Goal: Transaction & Acquisition: Purchase product/service

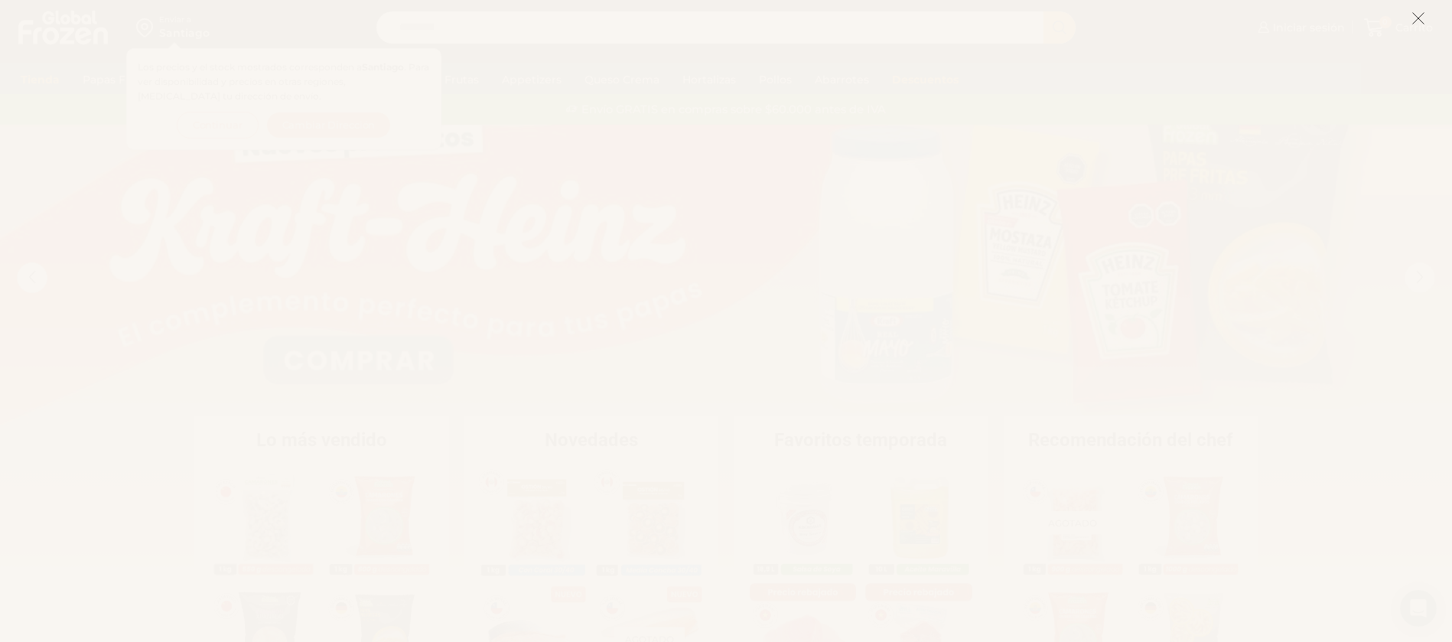
click at [1416, 21] on icon at bounding box center [1419, 18] width 14 height 14
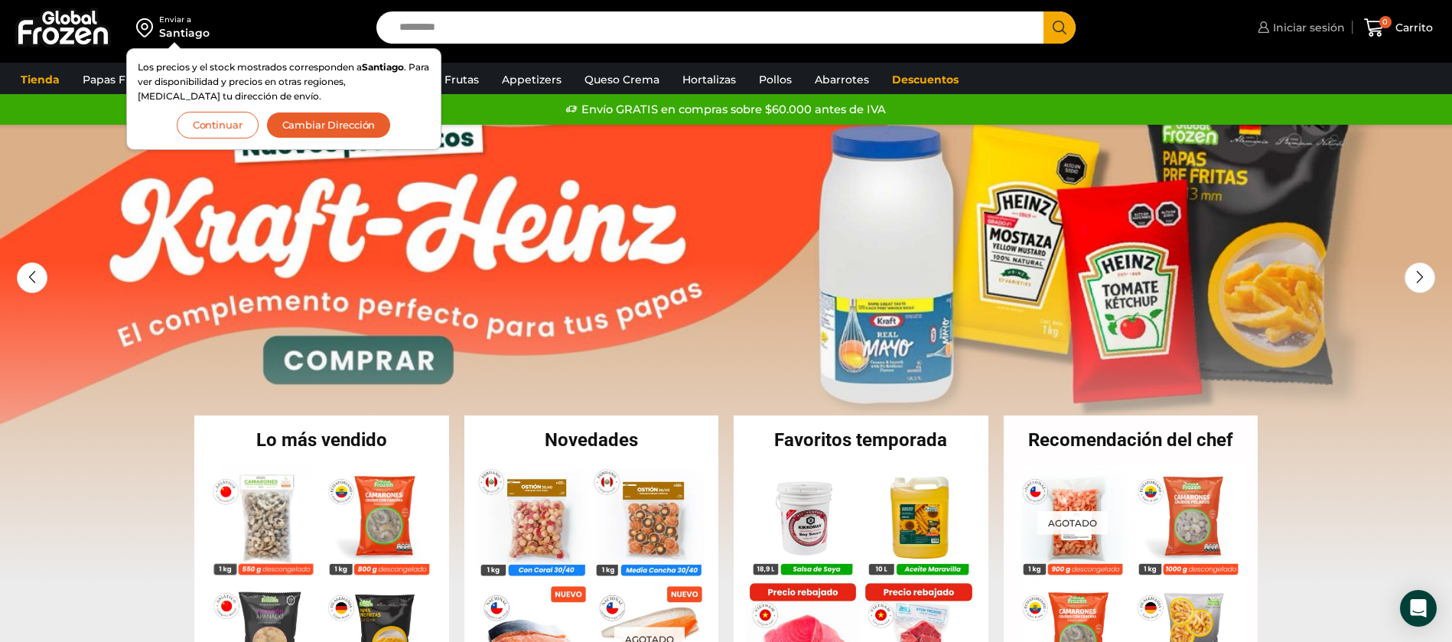
click at [1322, 37] on link "Iniciar sesión" at bounding box center [1299, 27] width 91 height 31
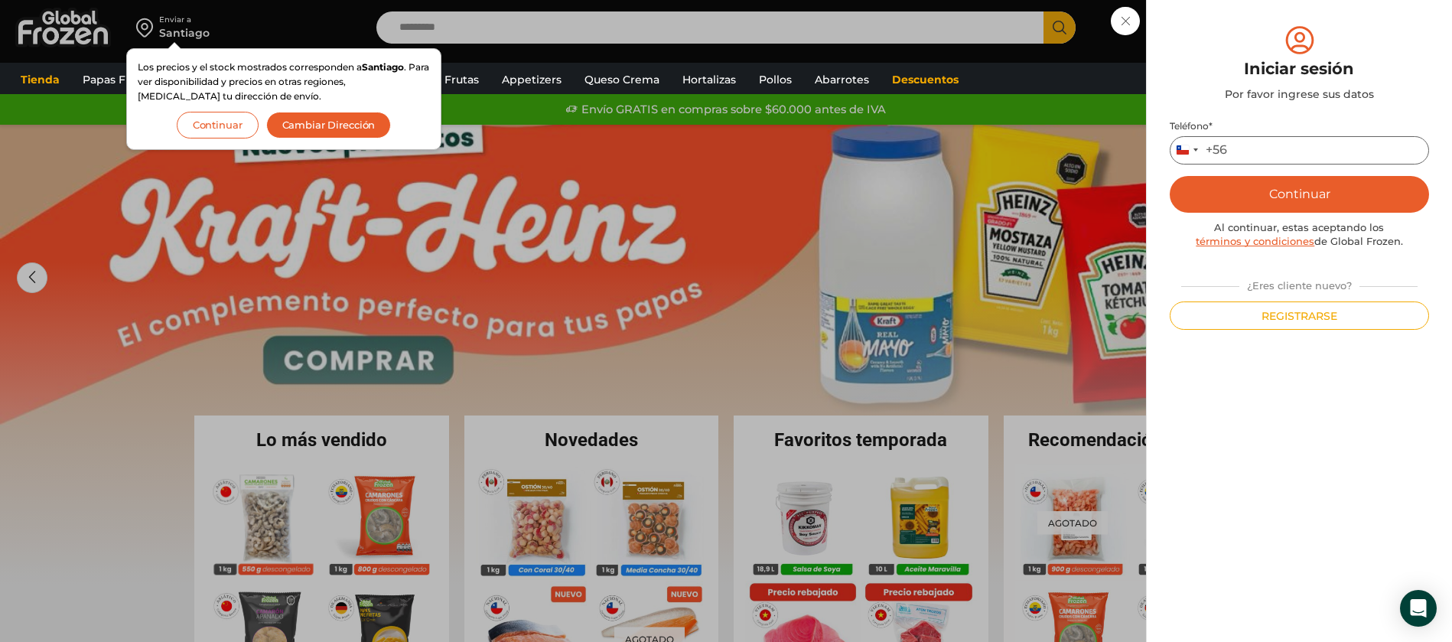
click at [1262, 151] on input "Teléfono *" at bounding box center [1299, 150] width 259 height 28
type input "*********"
click at [1273, 187] on button "Continuar" at bounding box center [1299, 194] width 259 height 37
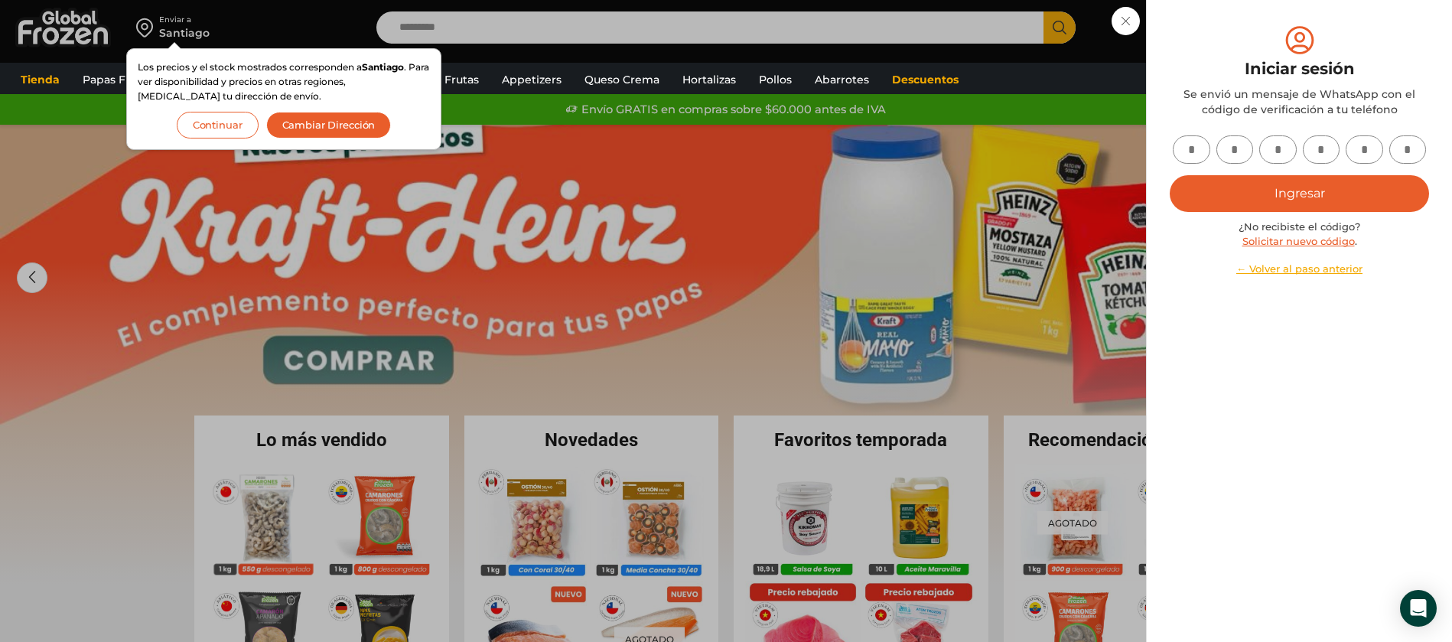
click at [1197, 150] on input "text" at bounding box center [1191, 149] width 37 height 28
type input "*"
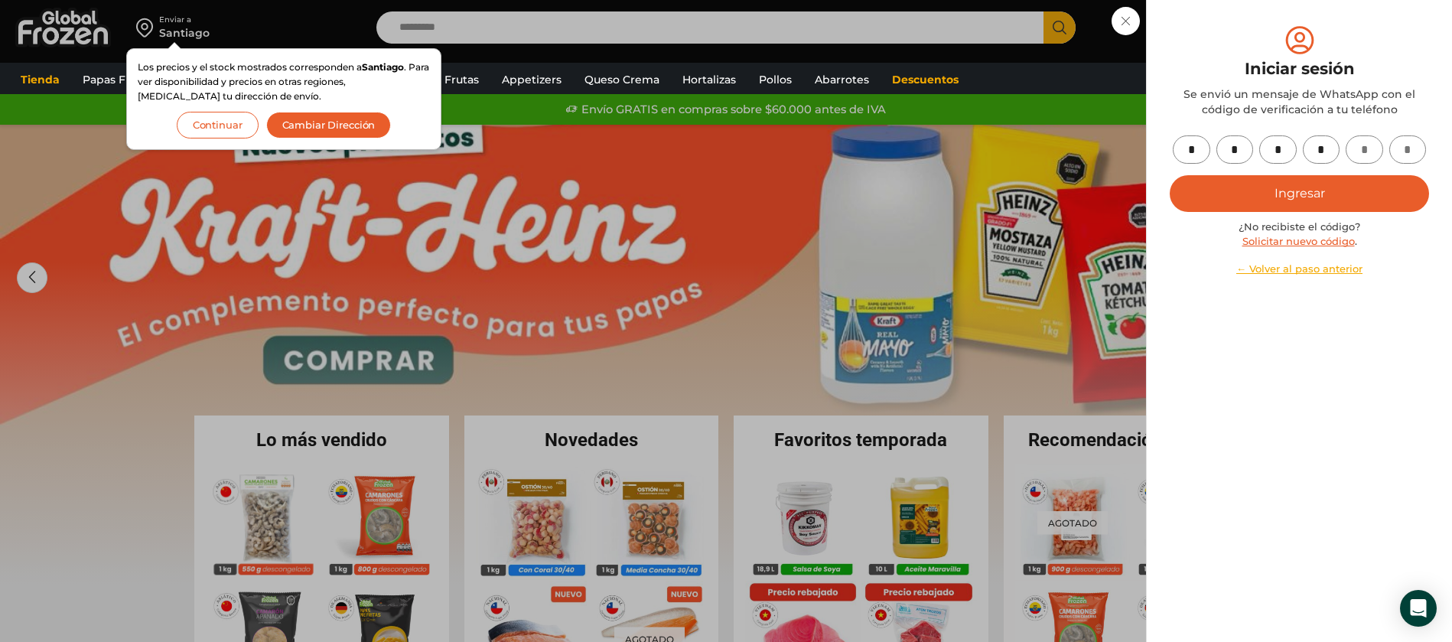
type input "*"
click at [1293, 182] on button "Ingresar" at bounding box center [1299, 193] width 259 height 37
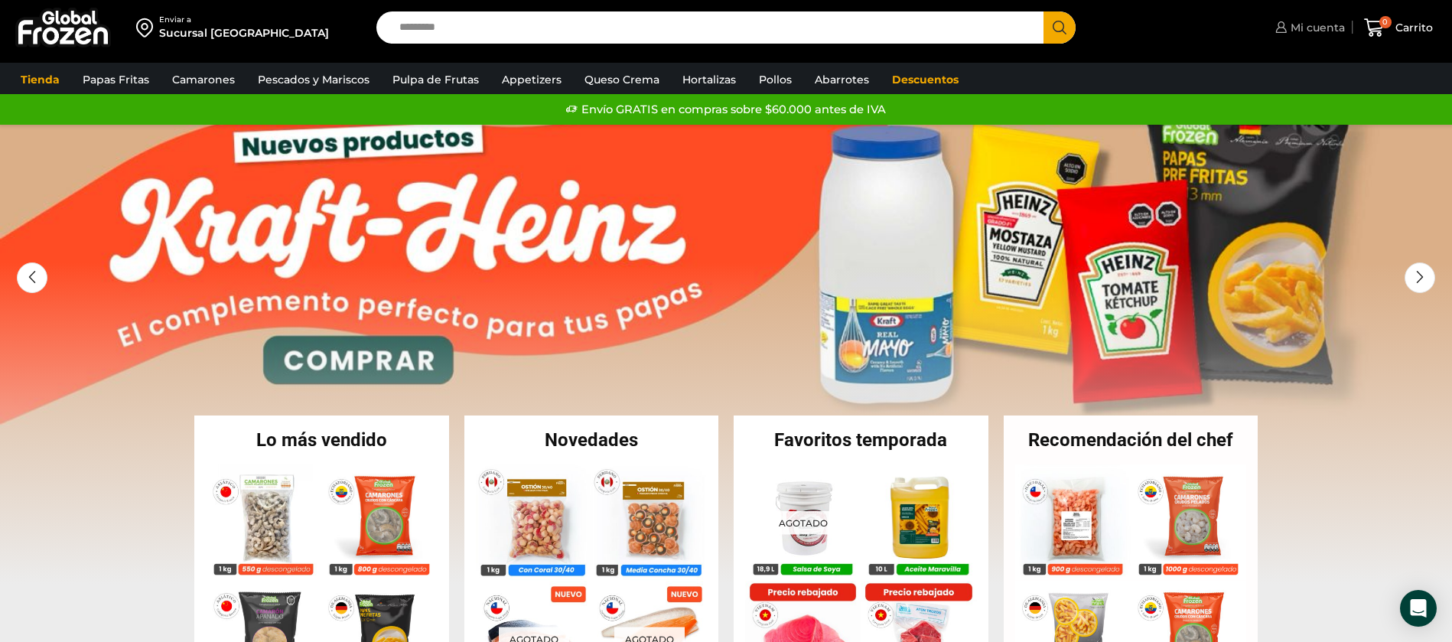
click at [1314, 39] on link "Mi cuenta" at bounding box center [1308, 27] width 73 height 31
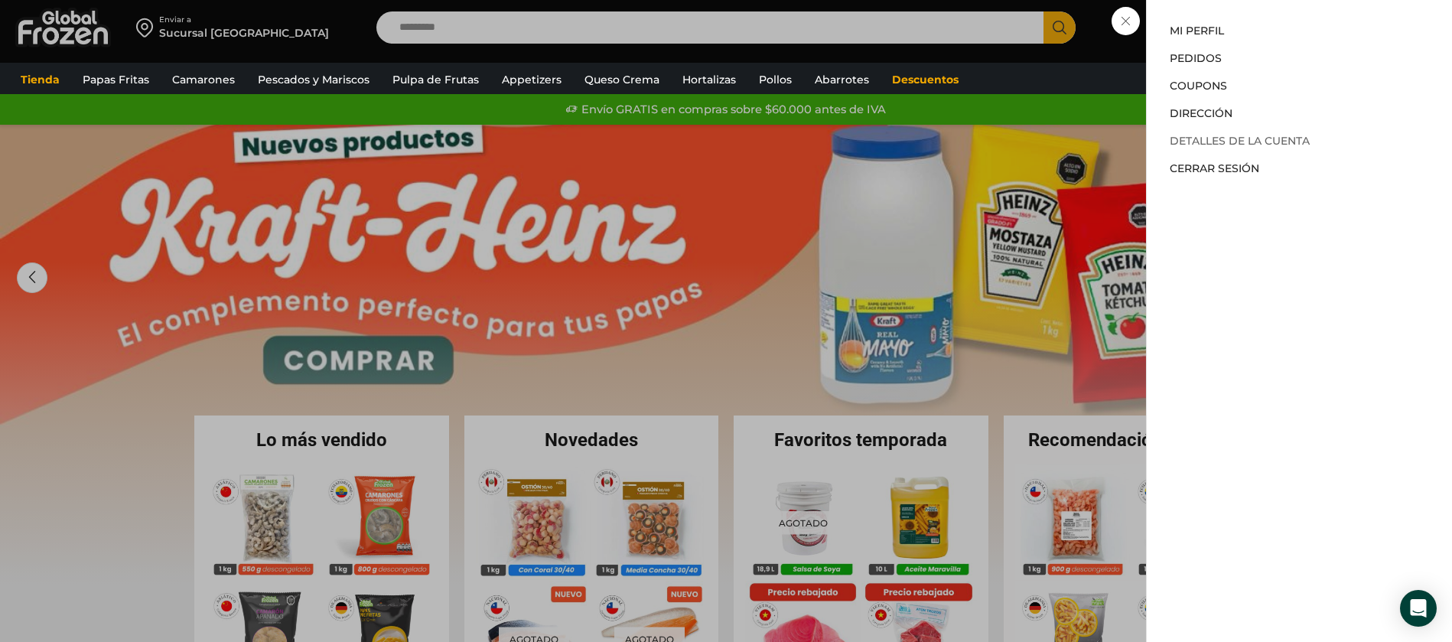
click at [1267, 136] on link "Detalles de la cuenta" at bounding box center [1240, 141] width 140 height 14
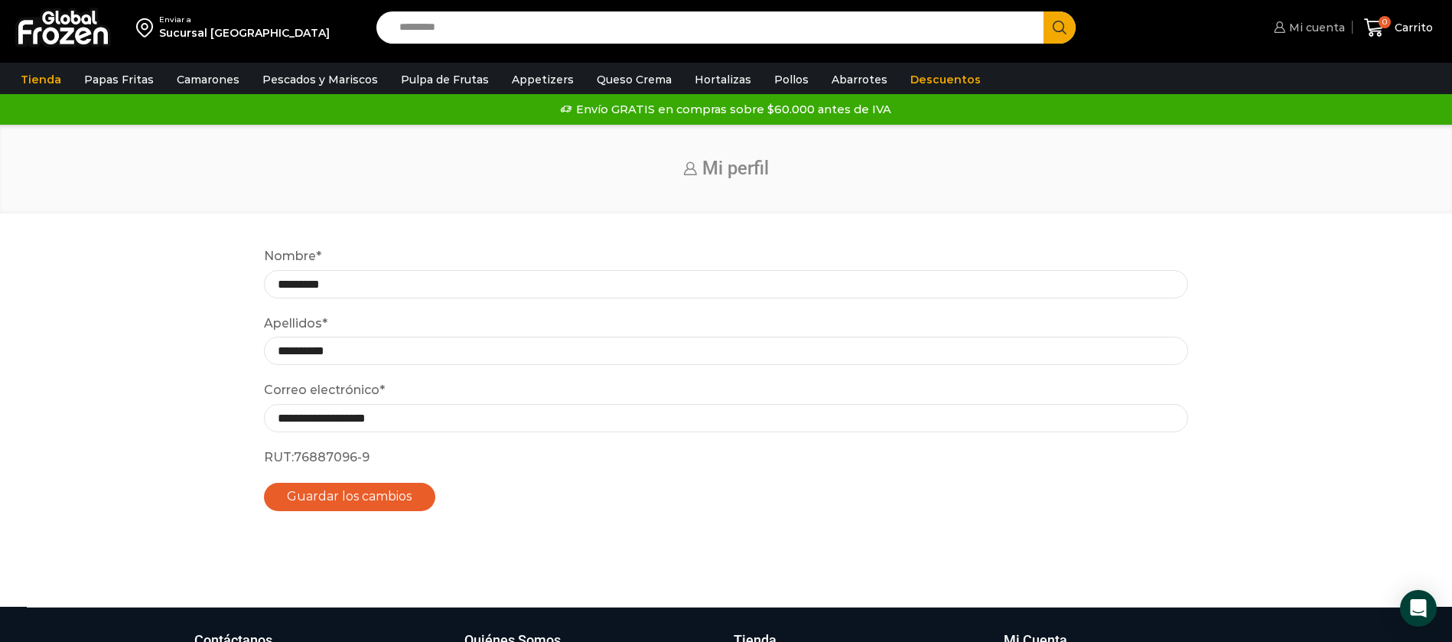
click at [1336, 28] on span "Mi cuenta" at bounding box center [1315, 27] width 60 height 15
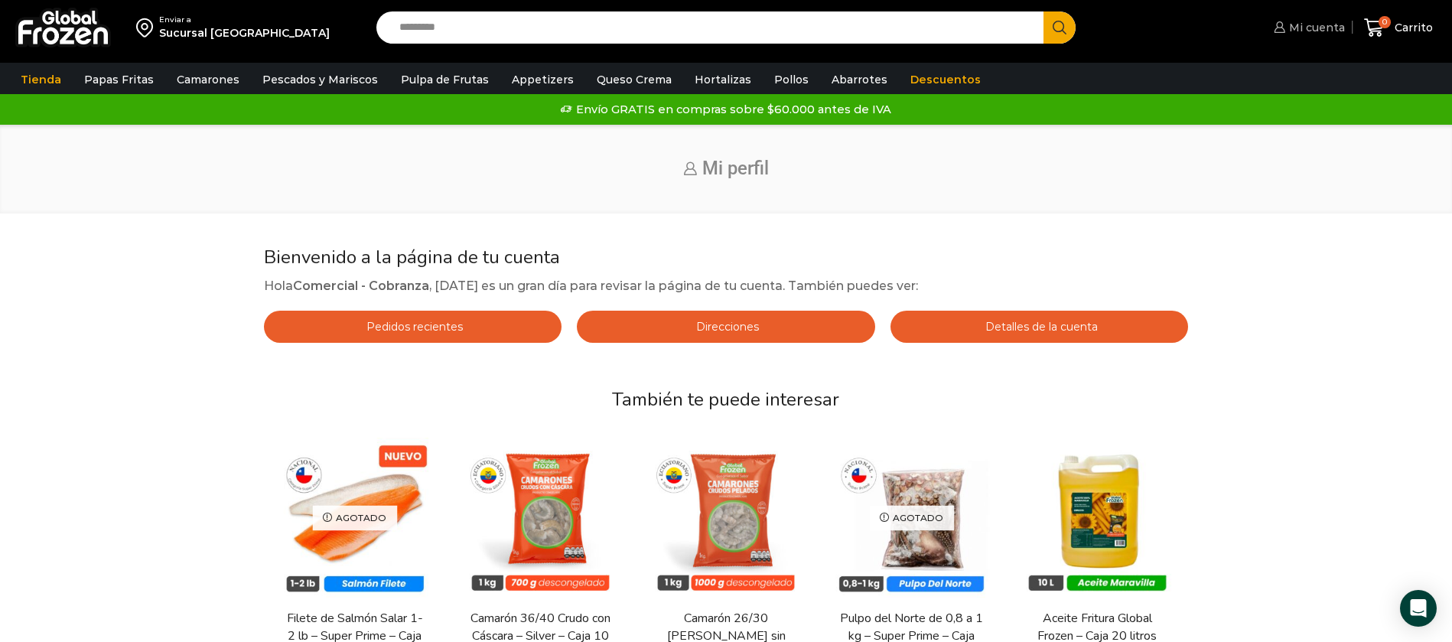
click at [1316, 31] on span "Mi cuenta" at bounding box center [1315, 27] width 60 height 15
click at [1014, 335] on link "Detalles de la cuenta" at bounding box center [1040, 327] width 298 height 32
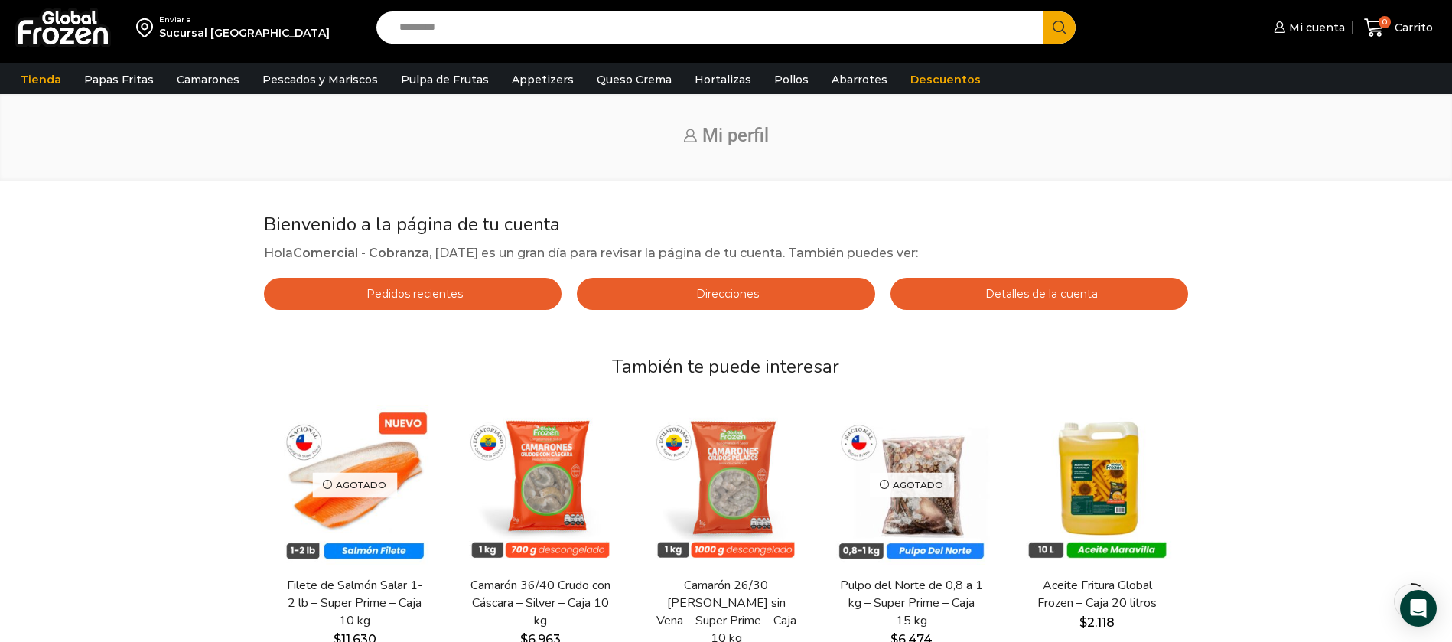
scroll to position [40, 0]
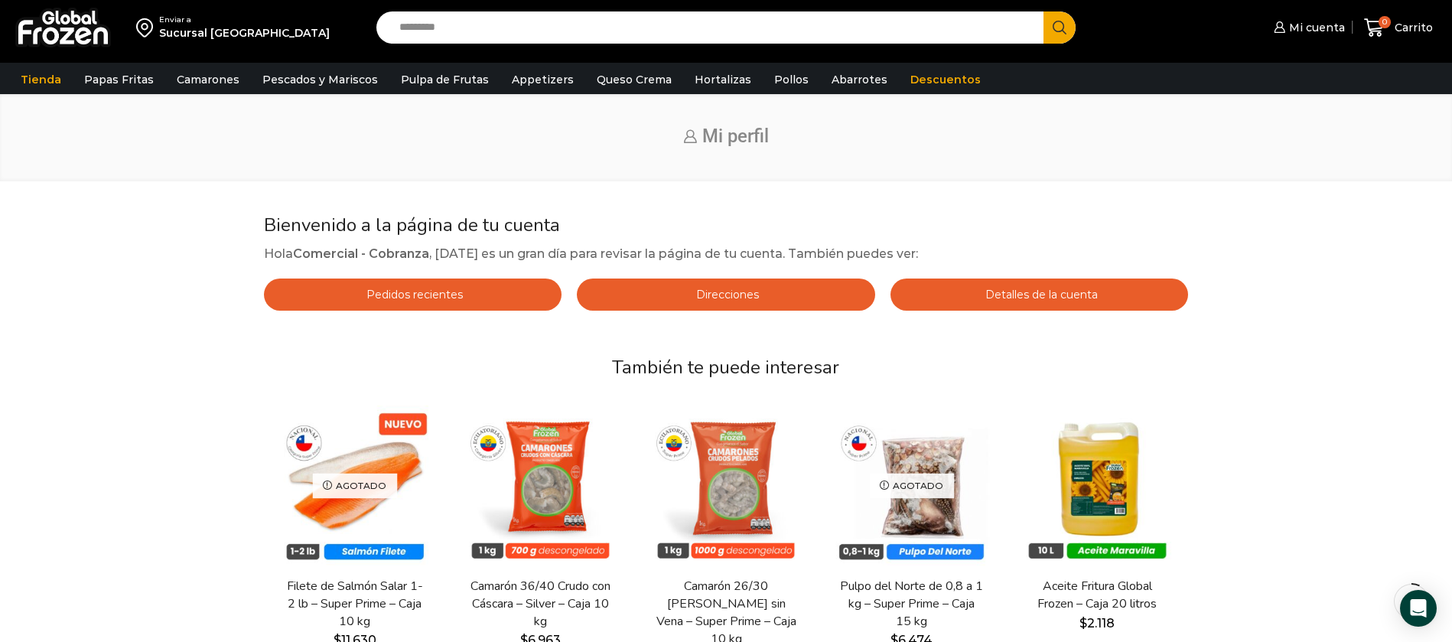
click at [1030, 298] on span "Detalles de la cuenta" at bounding box center [1040, 295] width 116 height 14
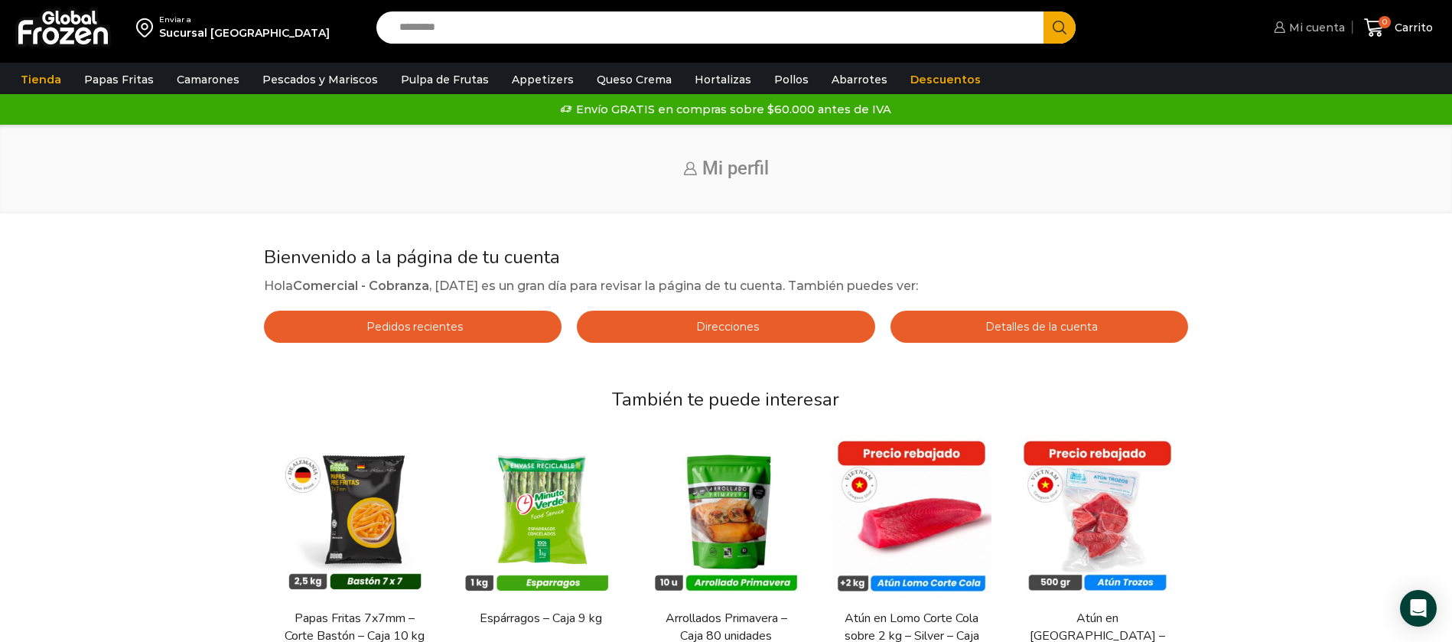
click at [1335, 34] on span "Mi cuenta" at bounding box center [1315, 27] width 60 height 15
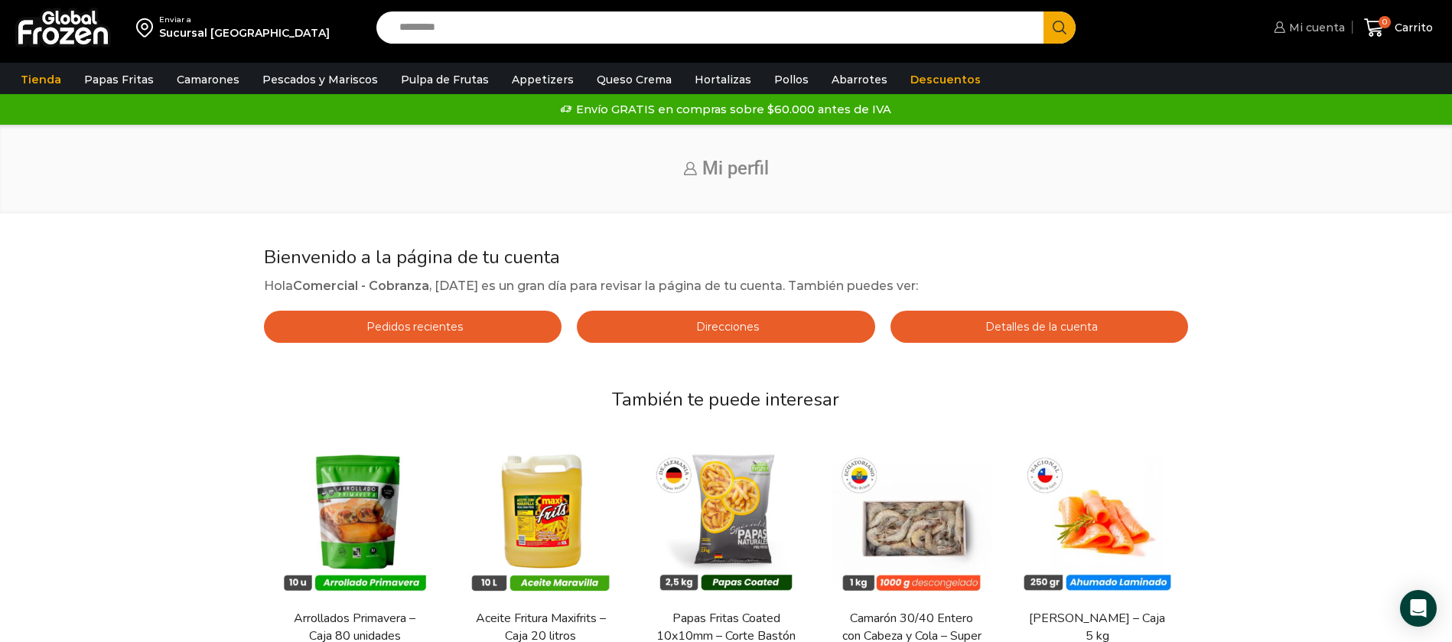
click at [1314, 35] on link "Mi cuenta" at bounding box center [1307, 27] width 75 height 31
click at [1392, 21] on span "Carrito" at bounding box center [1412, 27] width 42 height 15
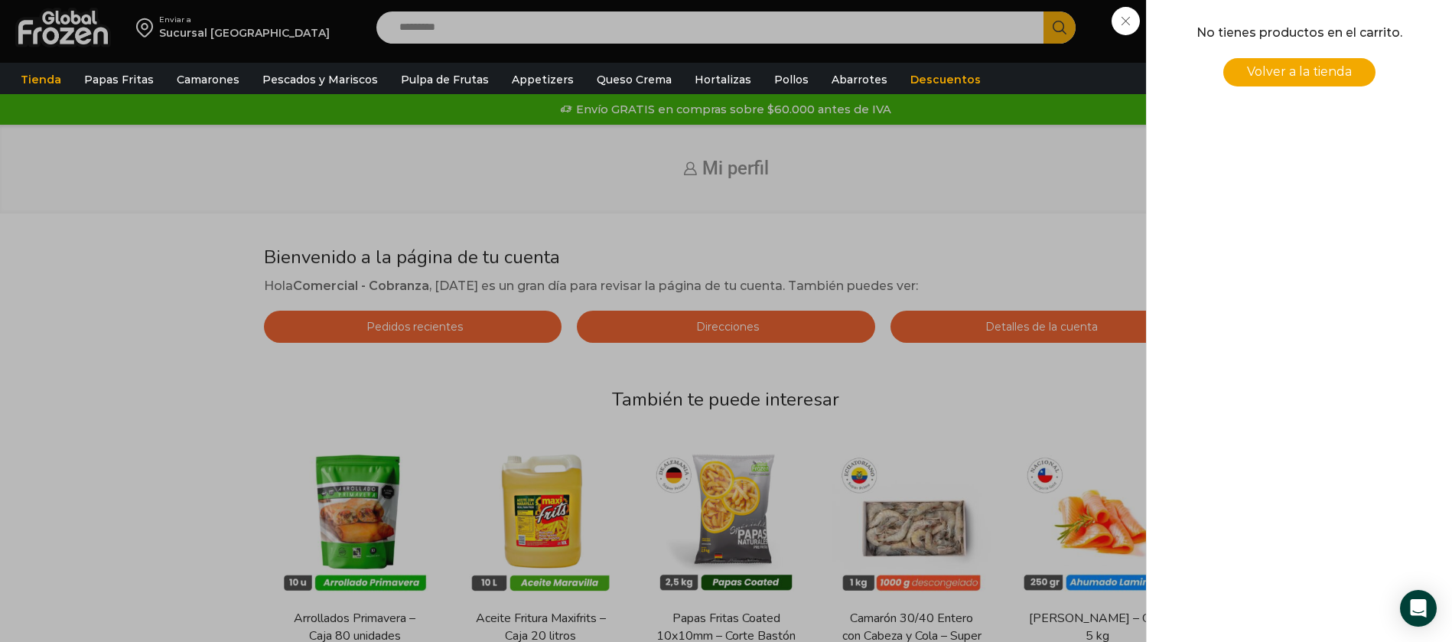
click at [1360, 21] on div "0 Carrito 0 0 Shopping Cart No tienes productos en el carrito. Volver a la tien…" at bounding box center [1398, 28] width 77 height 36
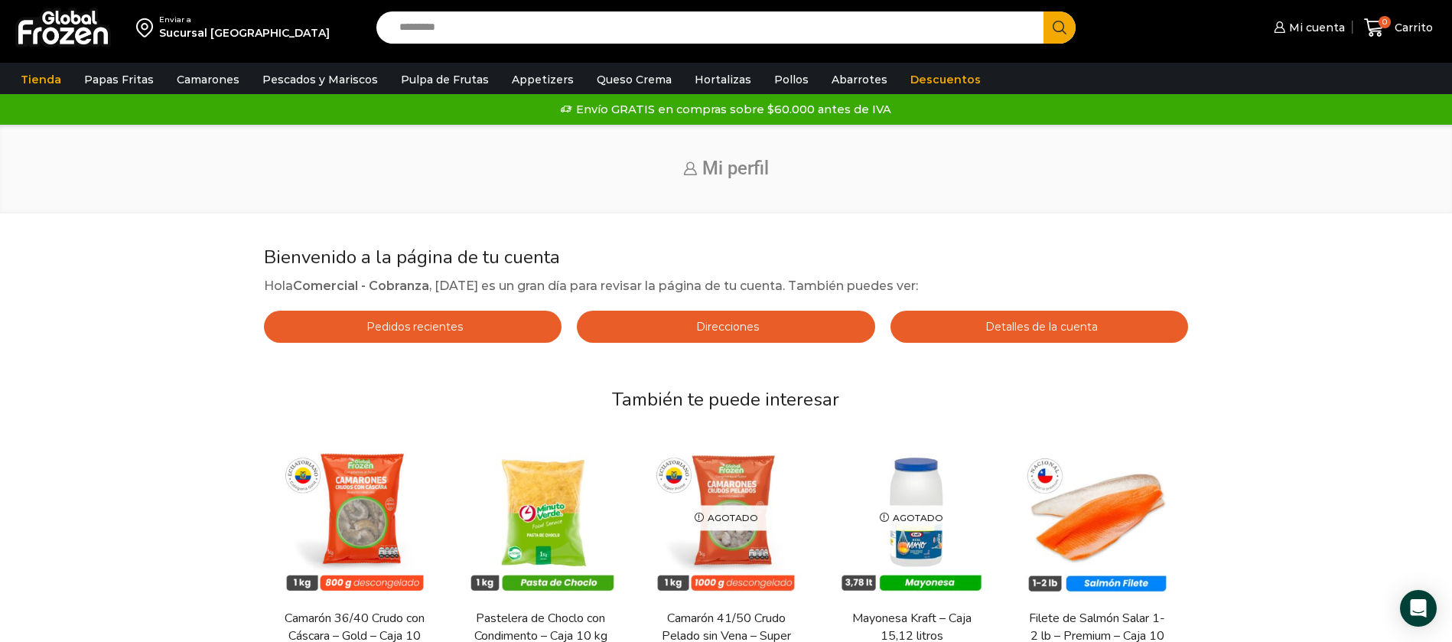
click at [772, 330] on link "Direcciones" at bounding box center [726, 327] width 298 height 32
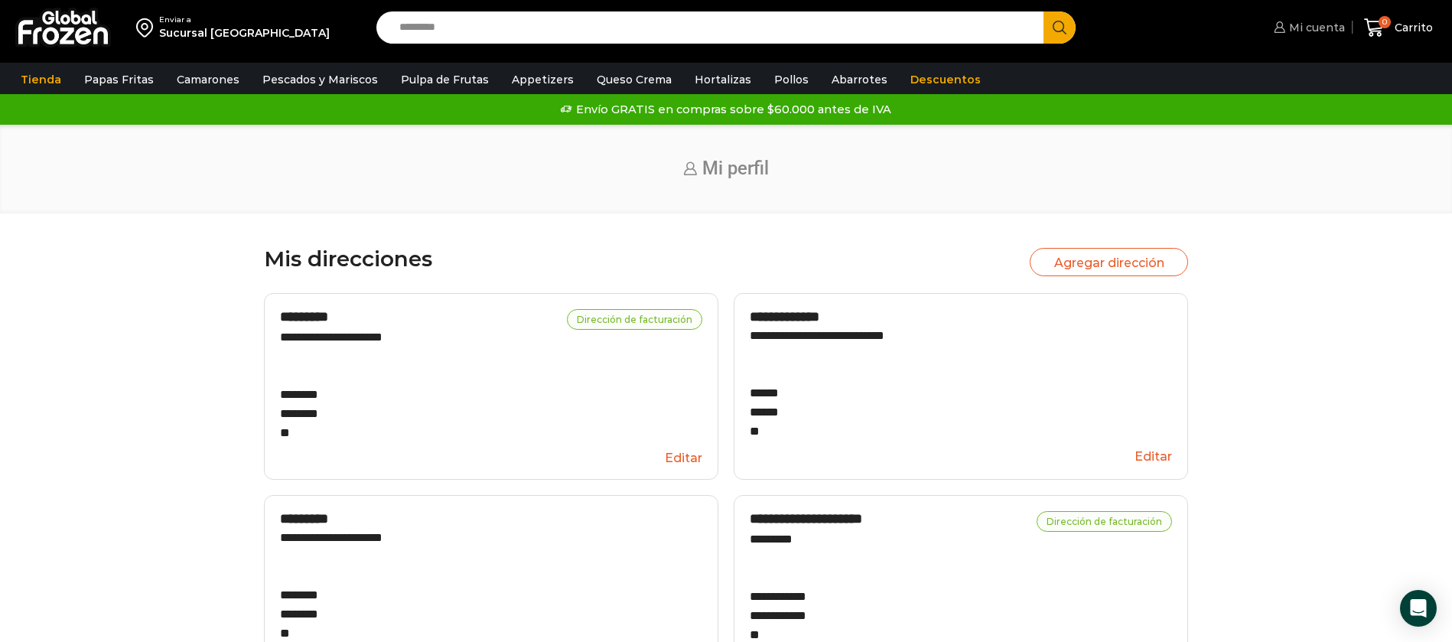
click at [1334, 31] on span "Mi cuenta" at bounding box center [1315, 27] width 60 height 15
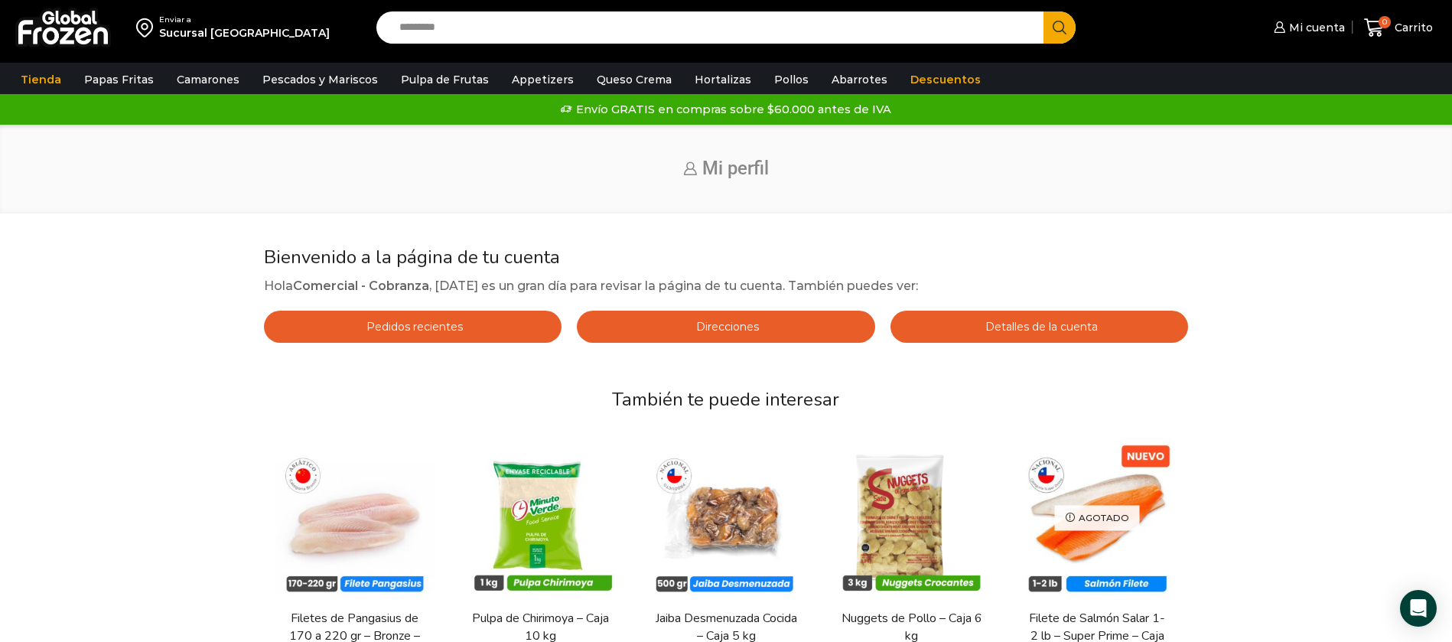
click at [1050, 323] on span "Detalles de la cuenta" at bounding box center [1040, 327] width 116 height 14
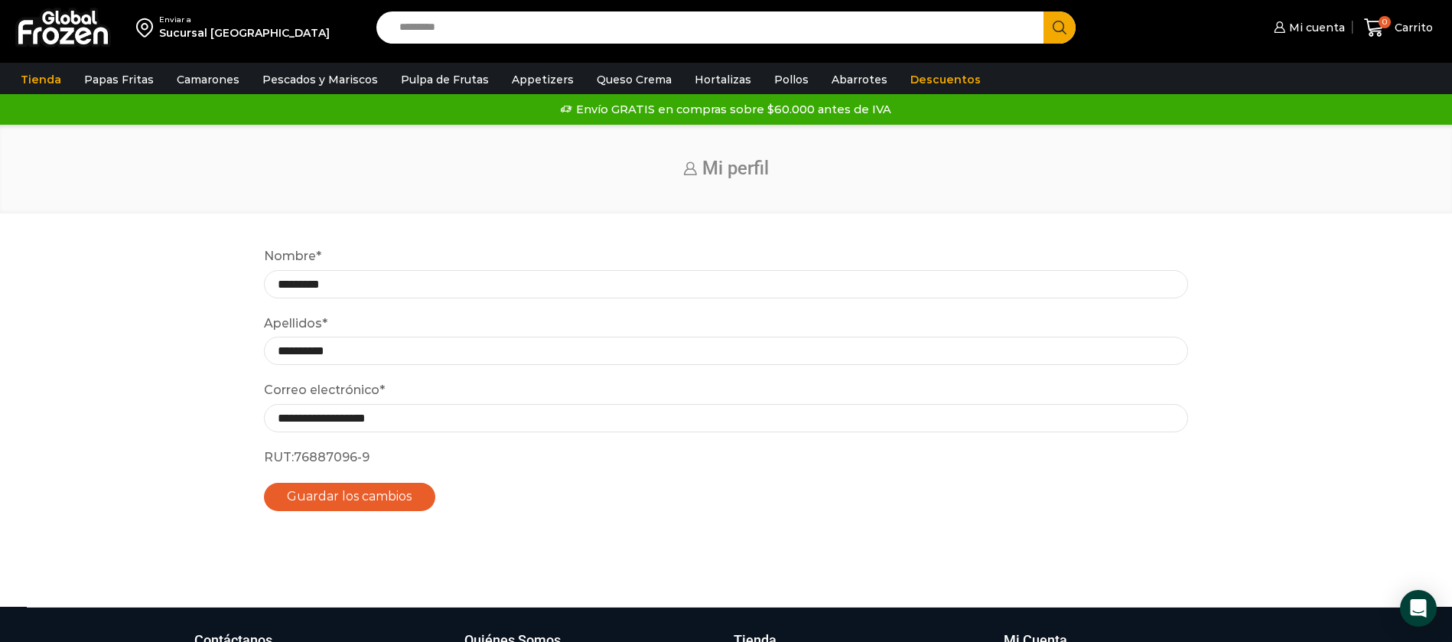
click at [340, 491] on button "Guardar los cambios" at bounding box center [350, 497] width 172 height 28
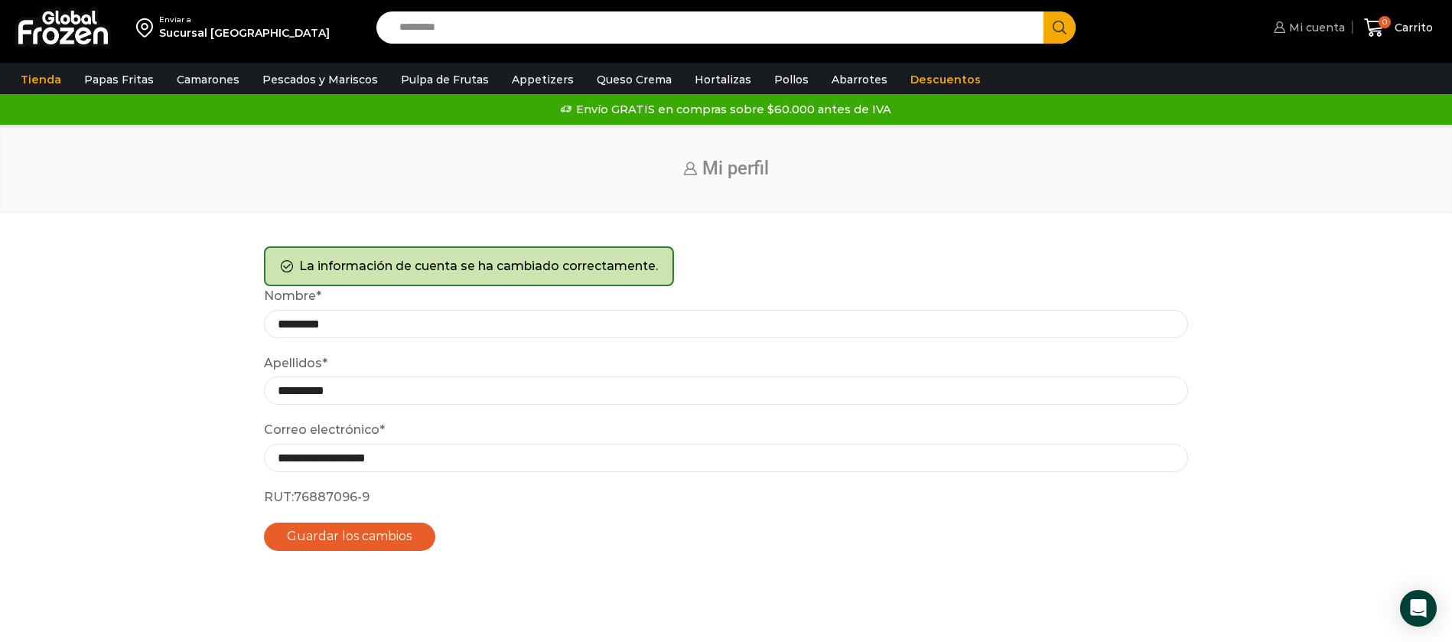
click at [1313, 25] on span "Mi cuenta" at bounding box center [1315, 27] width 60 height 15
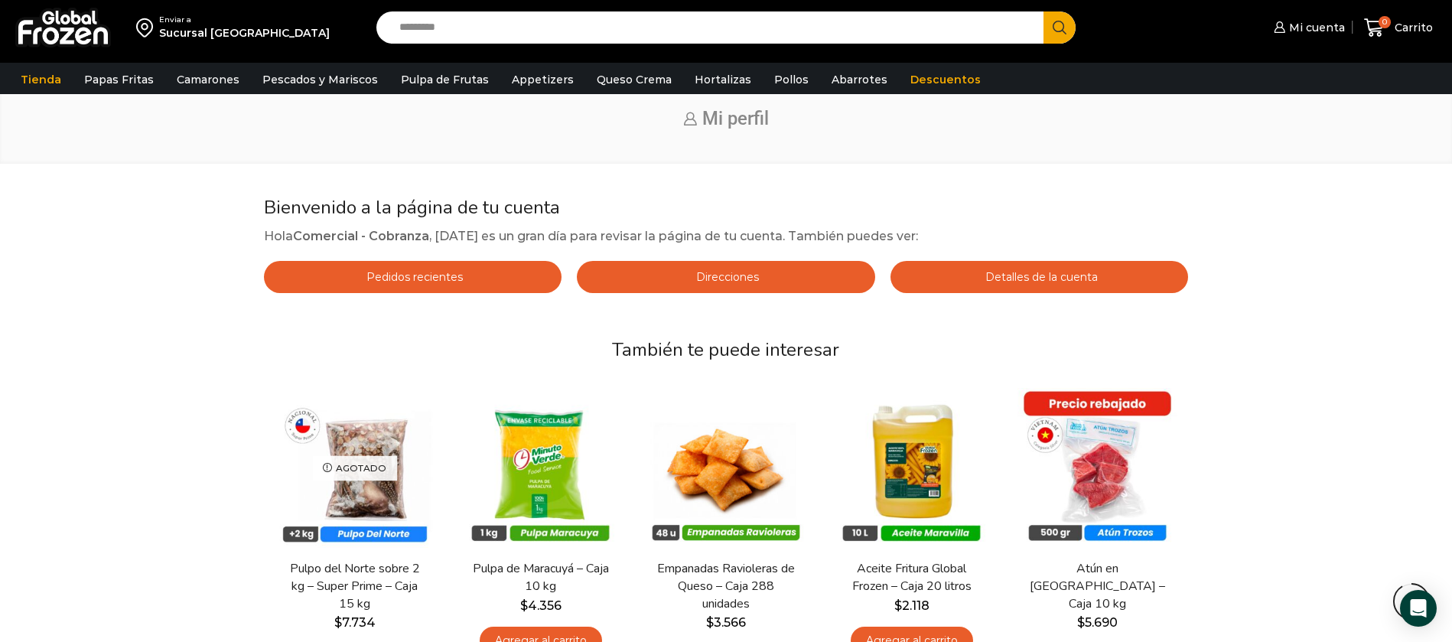
scroll to position [44, 0]
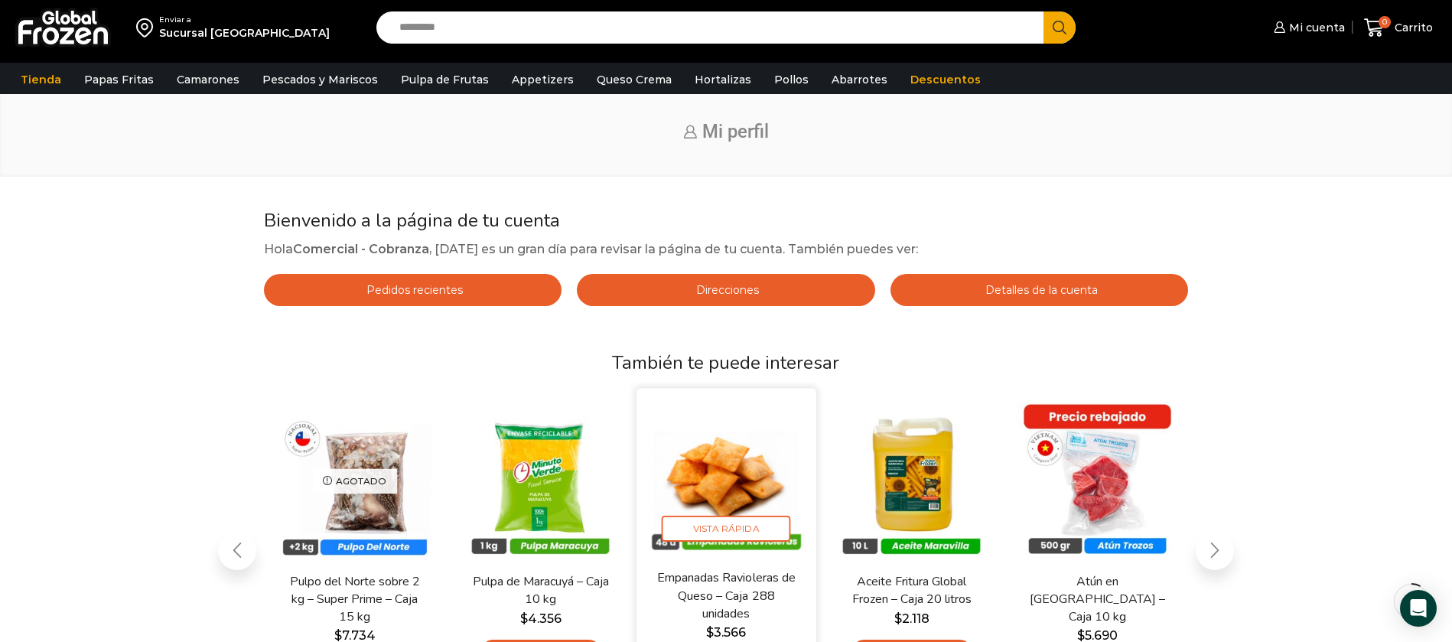
click at [729, 429] on img "3 / 7" at bounding box center [726, 476] width 161 height 161
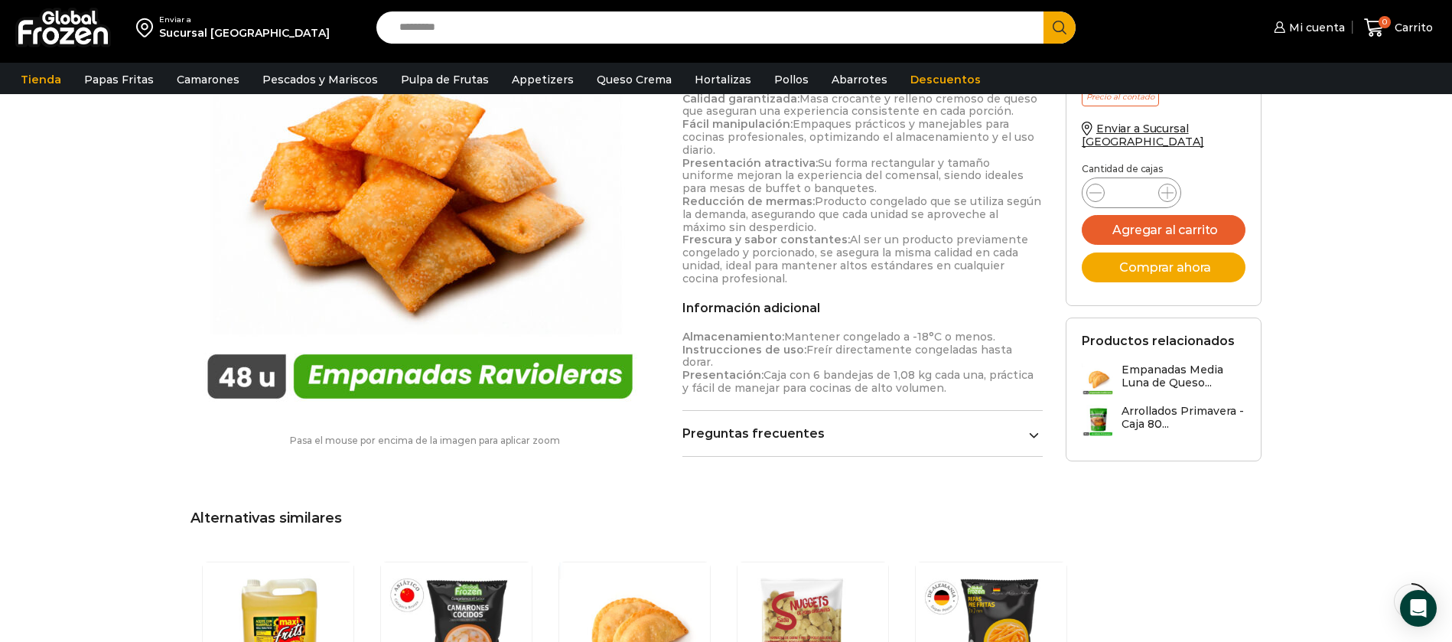
scroll to position [832, 0]
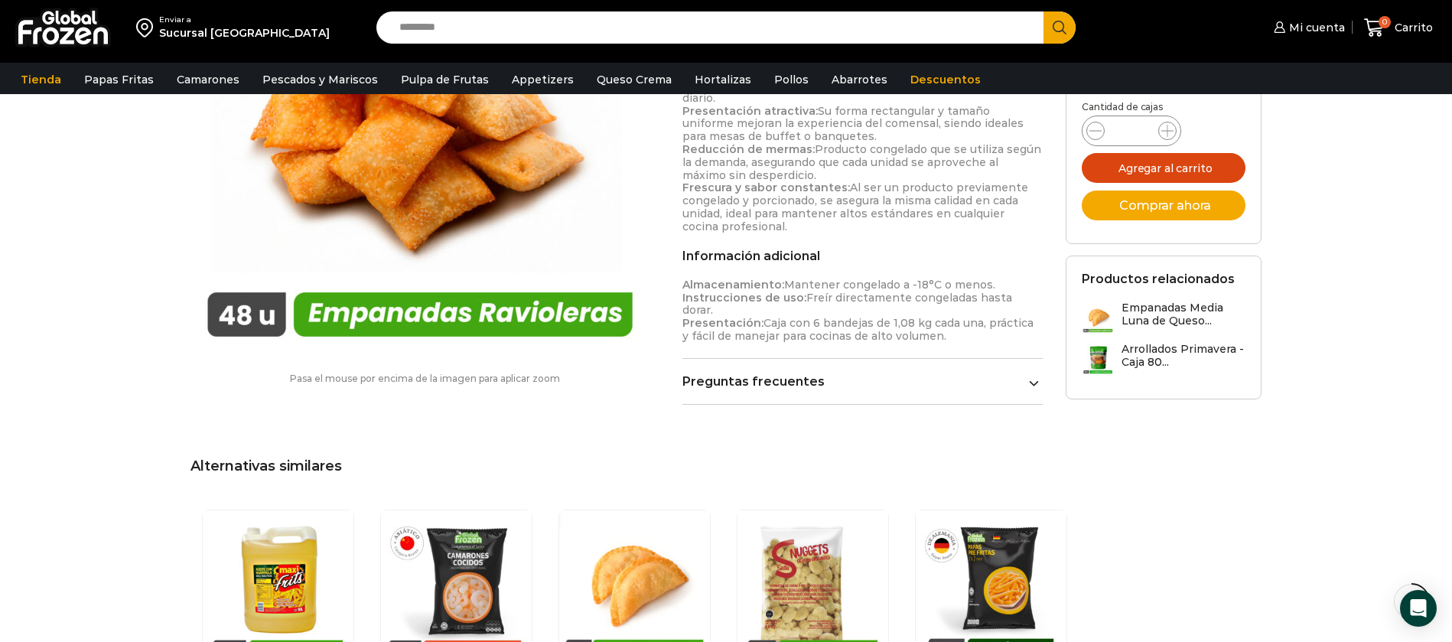
click at [1187, 180] on button "Agregar al carrito" at bounding box center [1164, 168] width 164 height 30
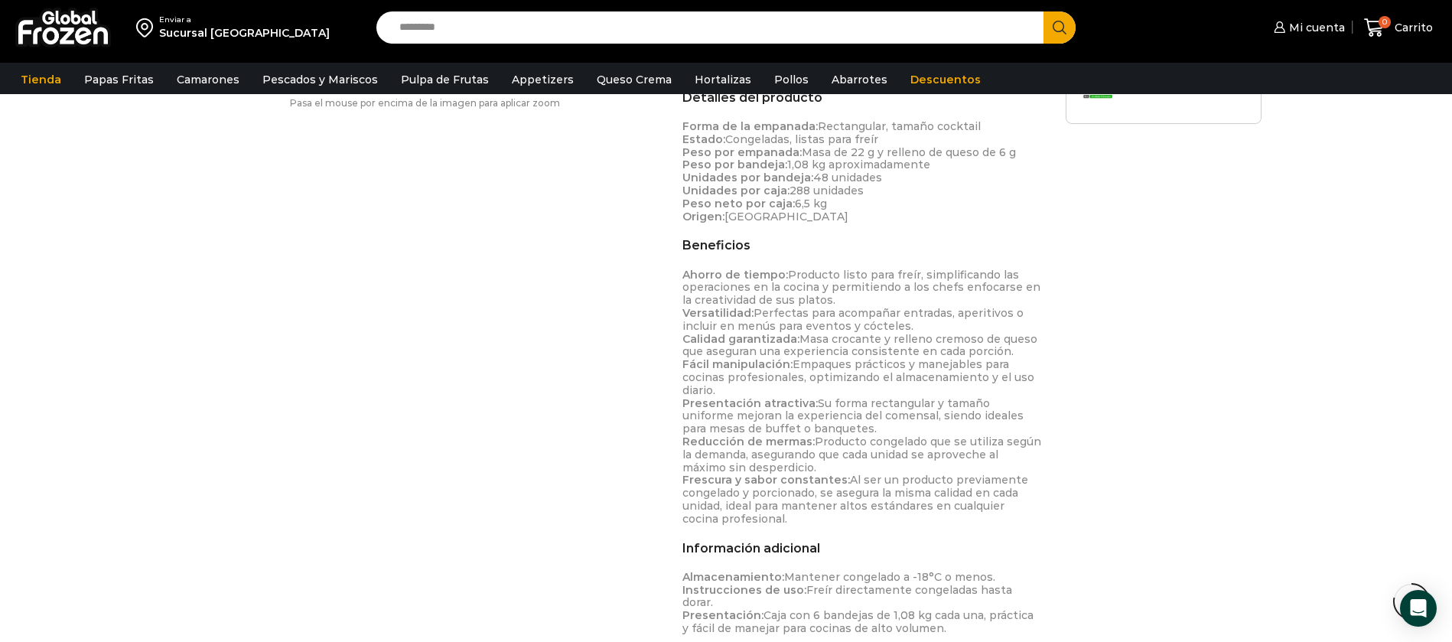
scroll to position [386, 0]
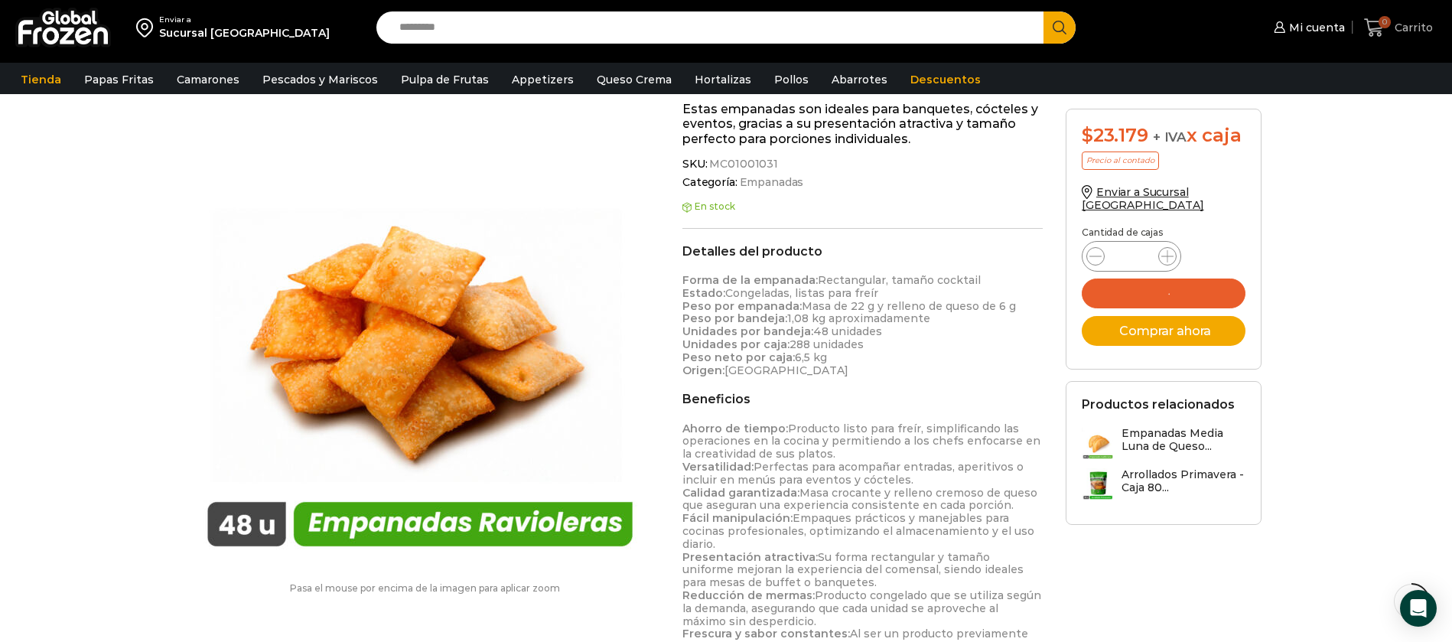
click at [1389, 25] on span "0" at bounding box center [1385, 22] width 12 height 12
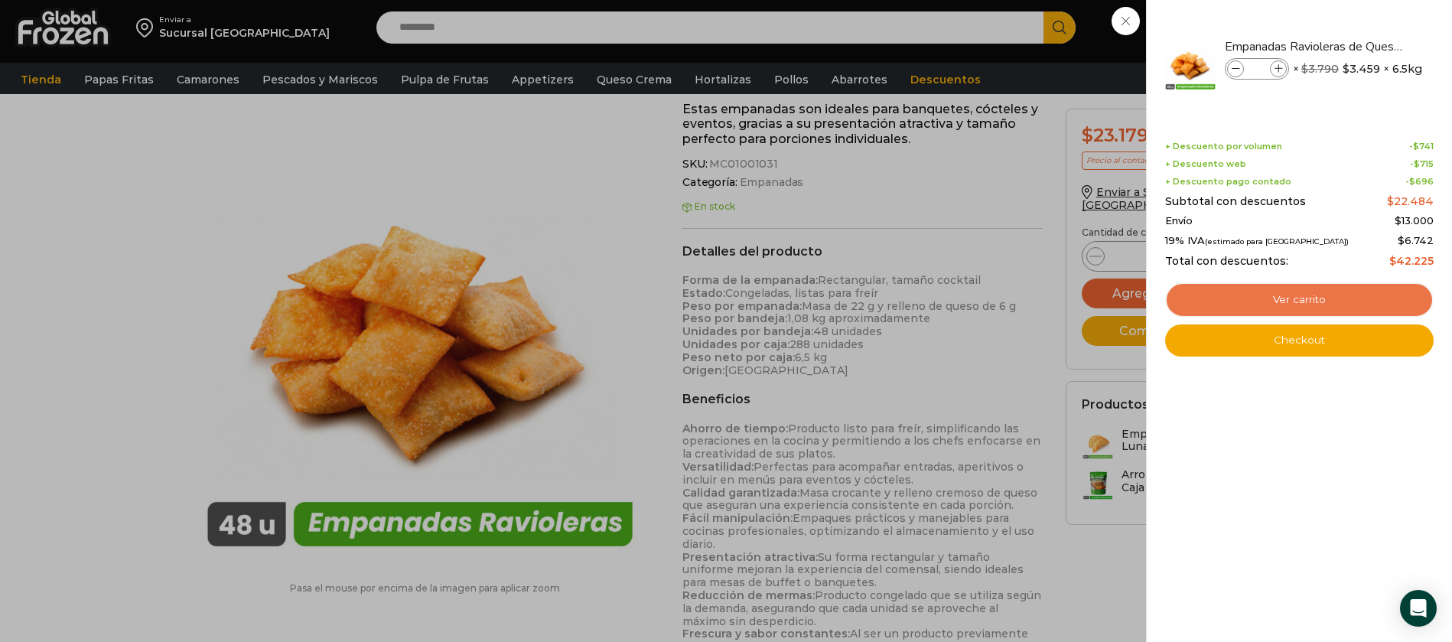
click at [1298, 302] on link "Ver carrito" at bounding box center [1299, 299] width 269 height 35
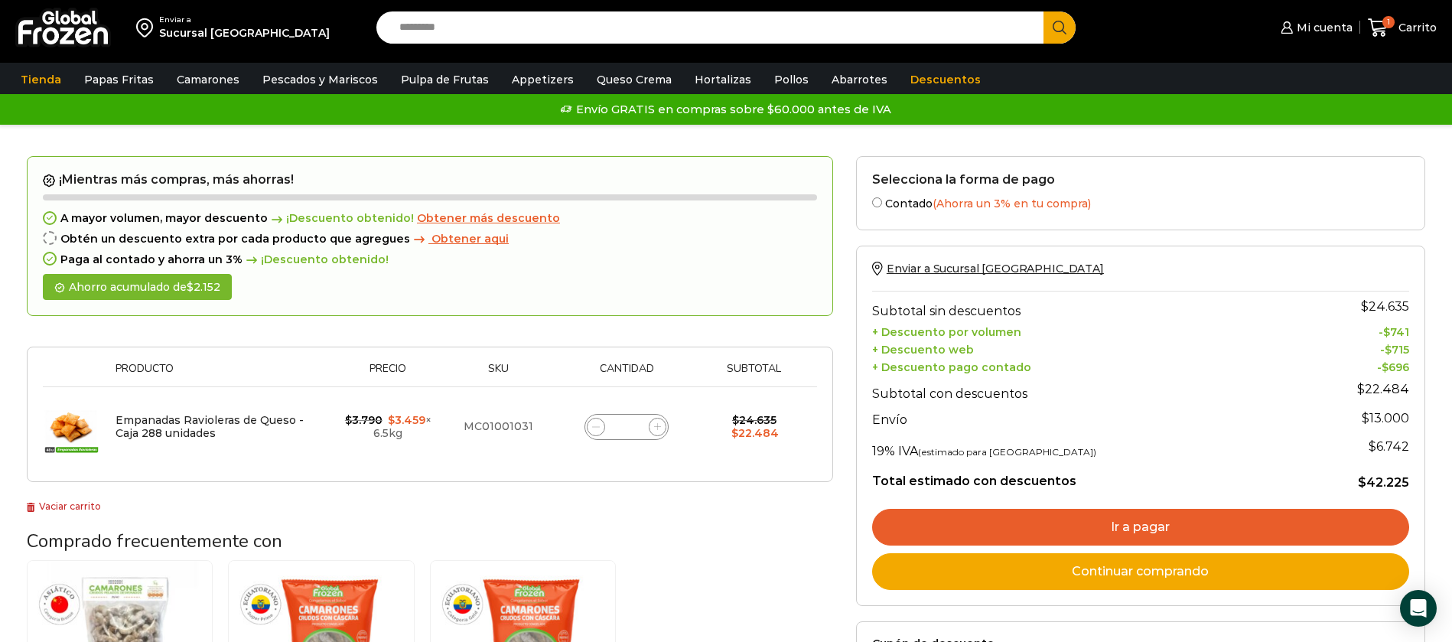
click at [210, 21] on div "Enviar a" at bounding box center [244, 20] width 171 height 11
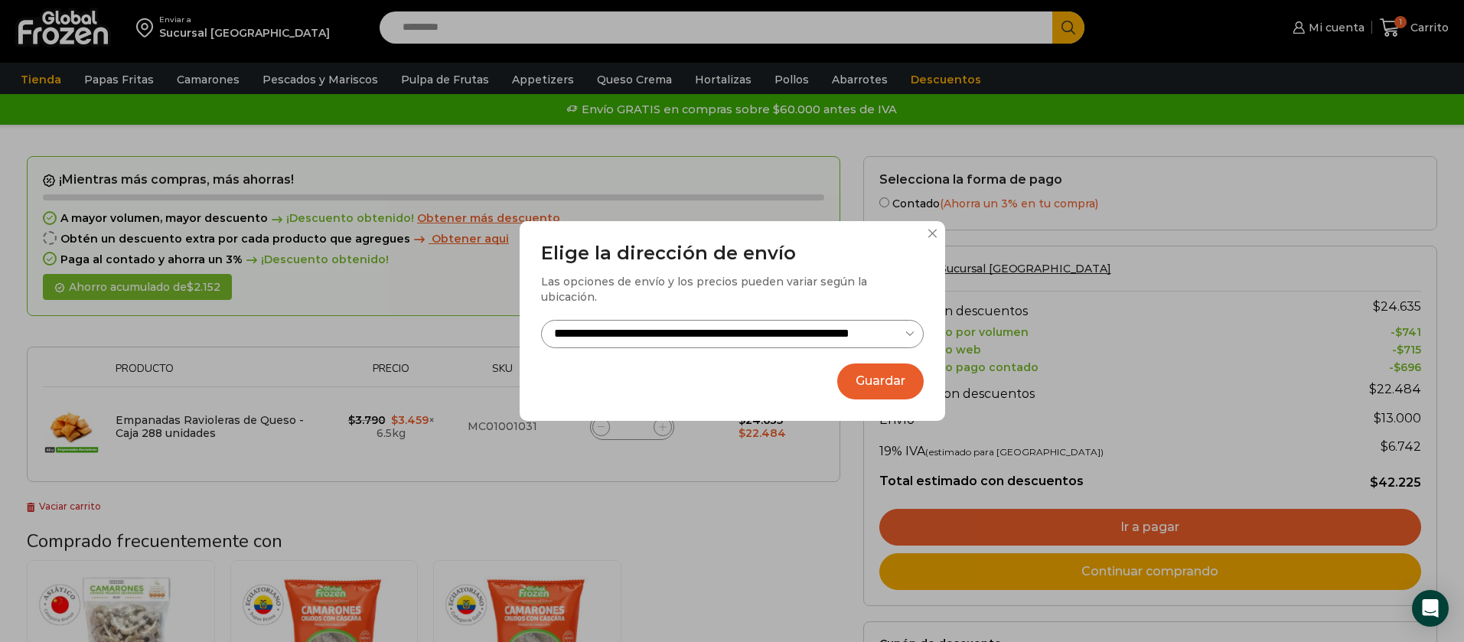
click at [689, 330] on select "**********" at bounding box center [732, 334] width 383 height 28
select select "**********"
click at [541, 320] on select "**********" at bounding box center [732, 334] width 383 height 28
click at [881, 364] on button "Guardar" at bounding box center [880, 381] width 86 height 36
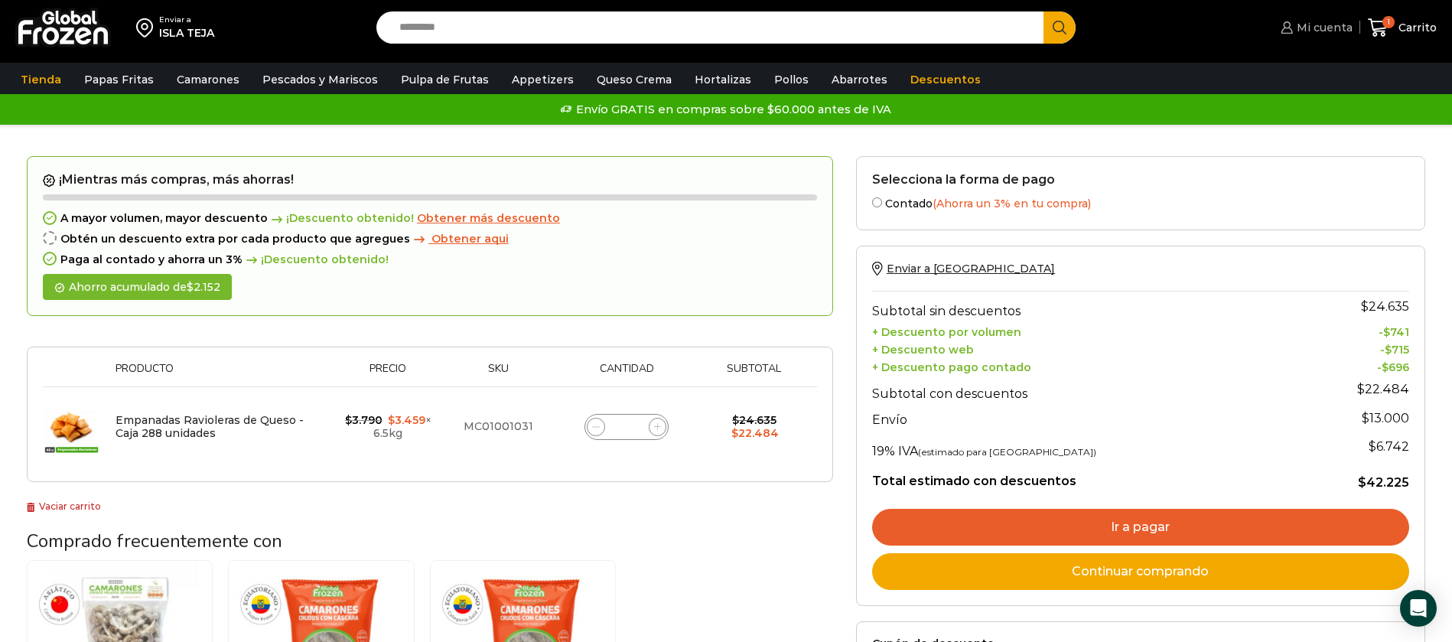
click at [1339, 21] on span "Mi cuenta" at bounding box center [1323, 27] width 60 height 15
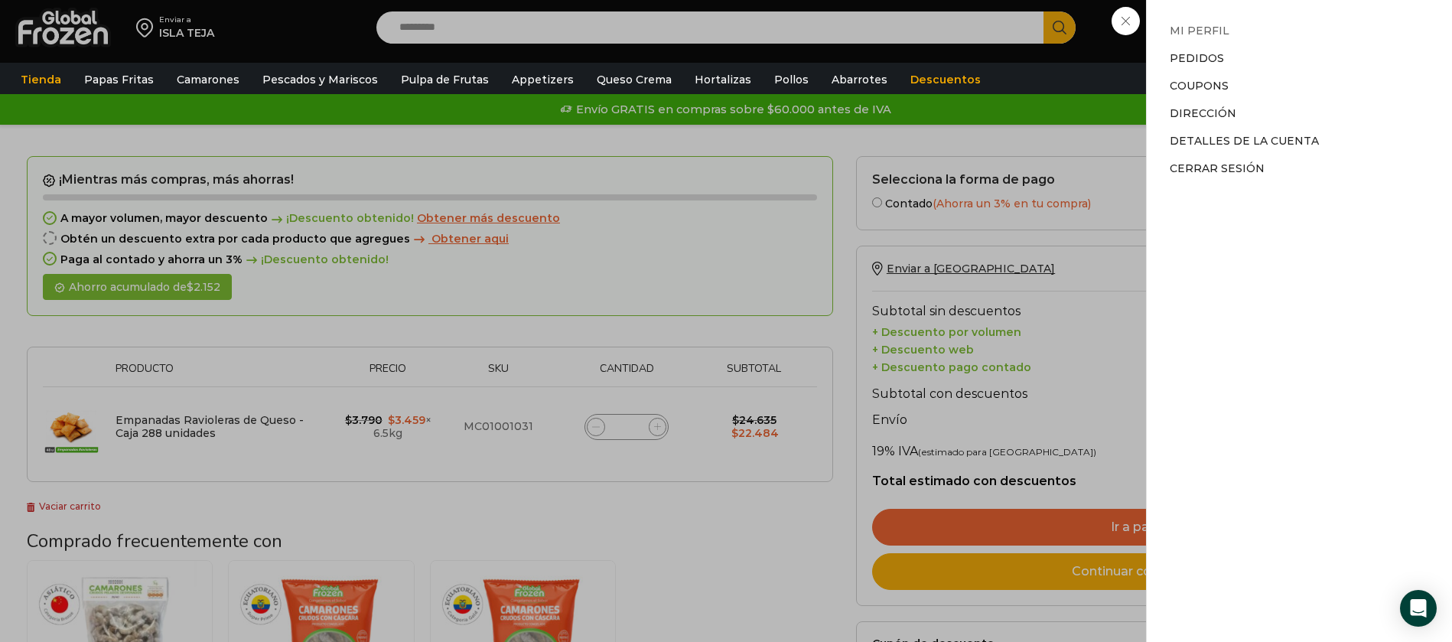
click at [1204, 37] on link "Mi perfil" at bounding box center [1200, 31] width 60 height 14
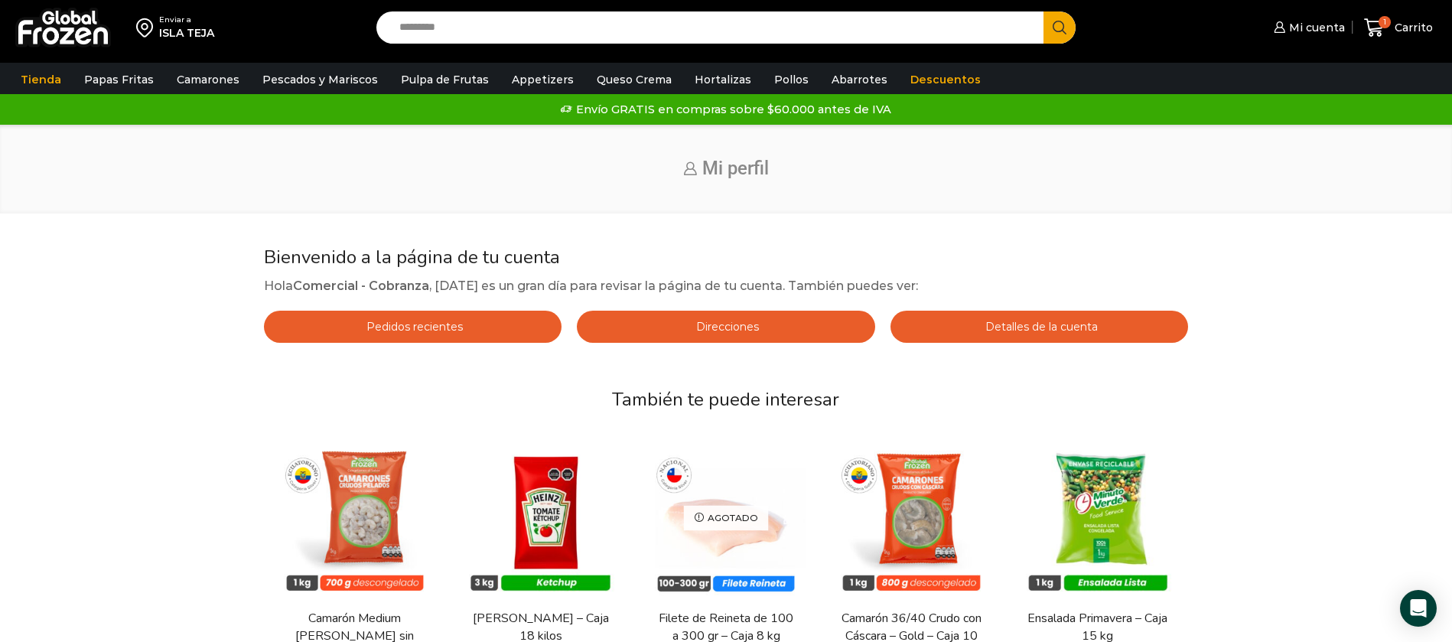
click at [506, 326] on link "Pedidos recientes" at bounding box center [413, 327] width 298 height 32
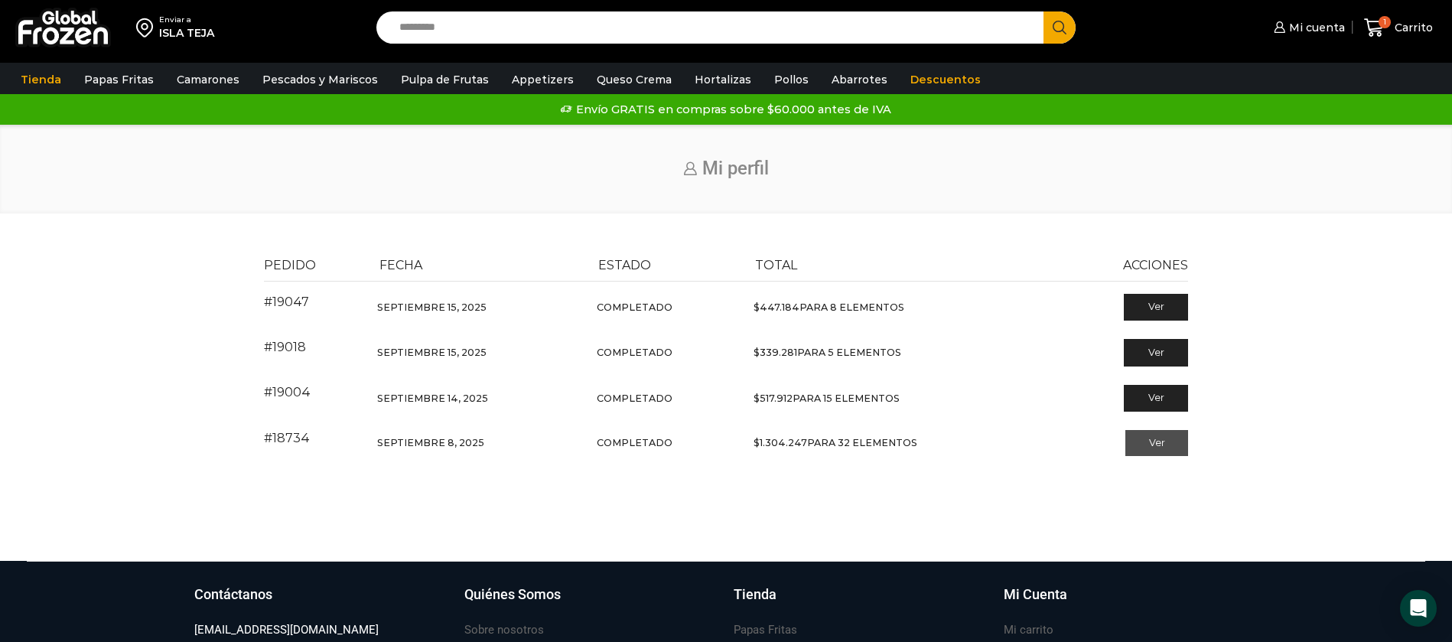
click at [1149, 442] on link "Ver" at bounding box center [1157, 443] width 64 height 26
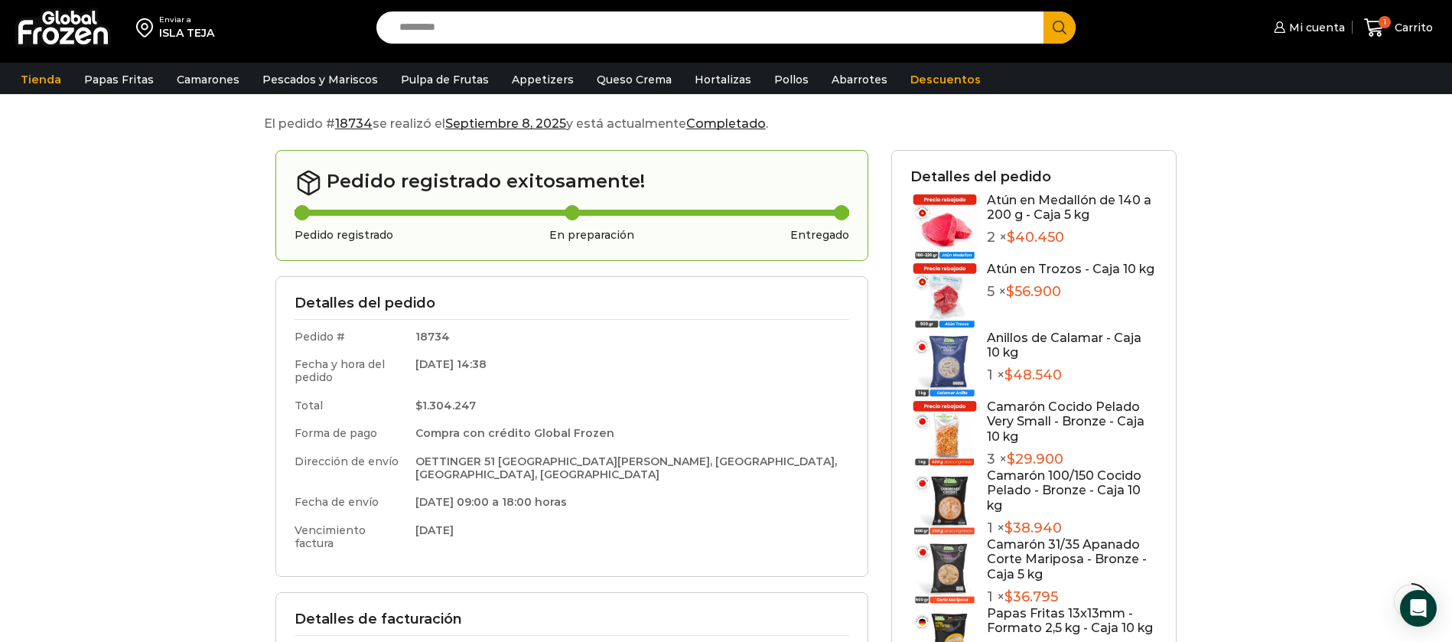
scroll to position [109, 0]
